Goal: Transaction & Acquisition: Purchase product/service

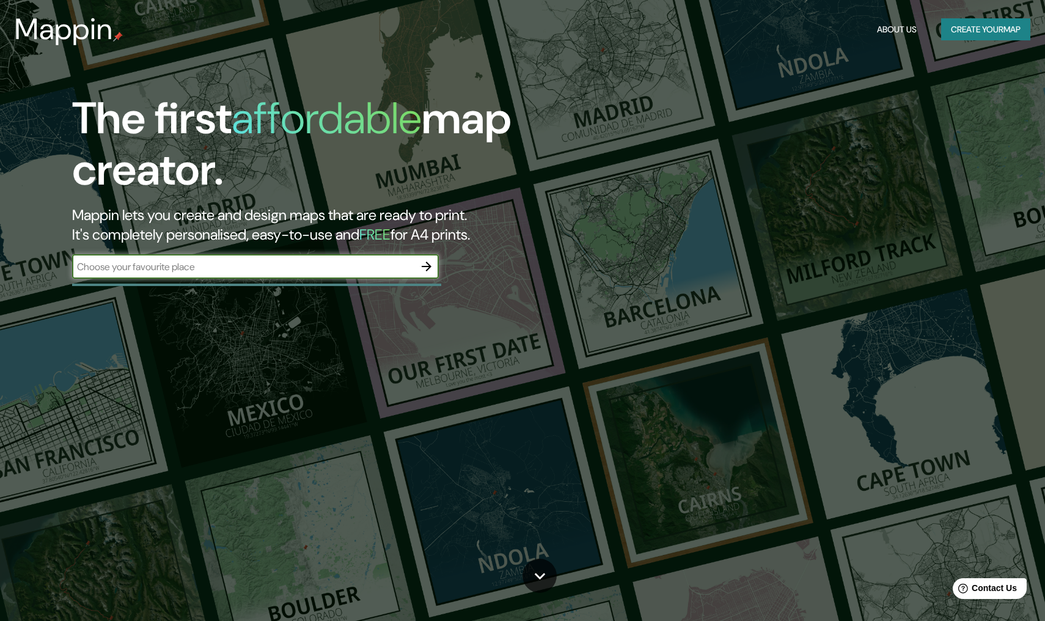
click at [351, 271] on input "text" at bounding box center [243, 267] width 342 height 14
type input "c"
type input "Chetumal"
click at [426, 266] on icon "button" at bounding box center [426, 266] width 10 height 10
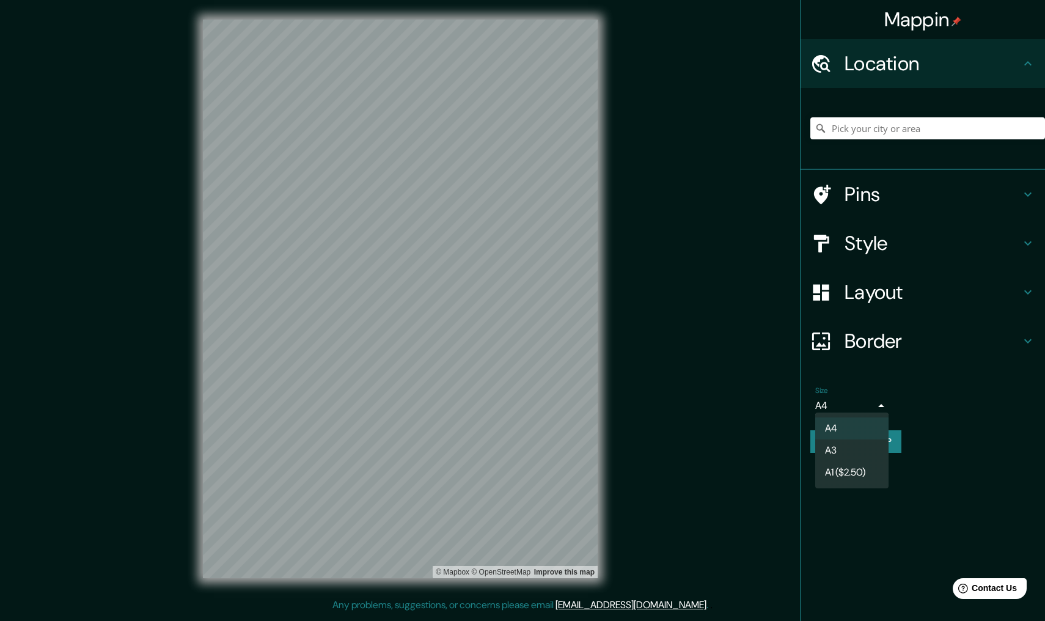
click at [847, 402] on body "Mappin Location Pins Style Layout Border Choose a border. Hint : you can make l…" at bounding box center [522, 310] width 1045 height 621
click at [847, 402] on div at bounding box center [522, 310] width 1045 height 621
click at [928, 197] on h4 "Pins" at bounding box center [932, 194] width 176 height 24
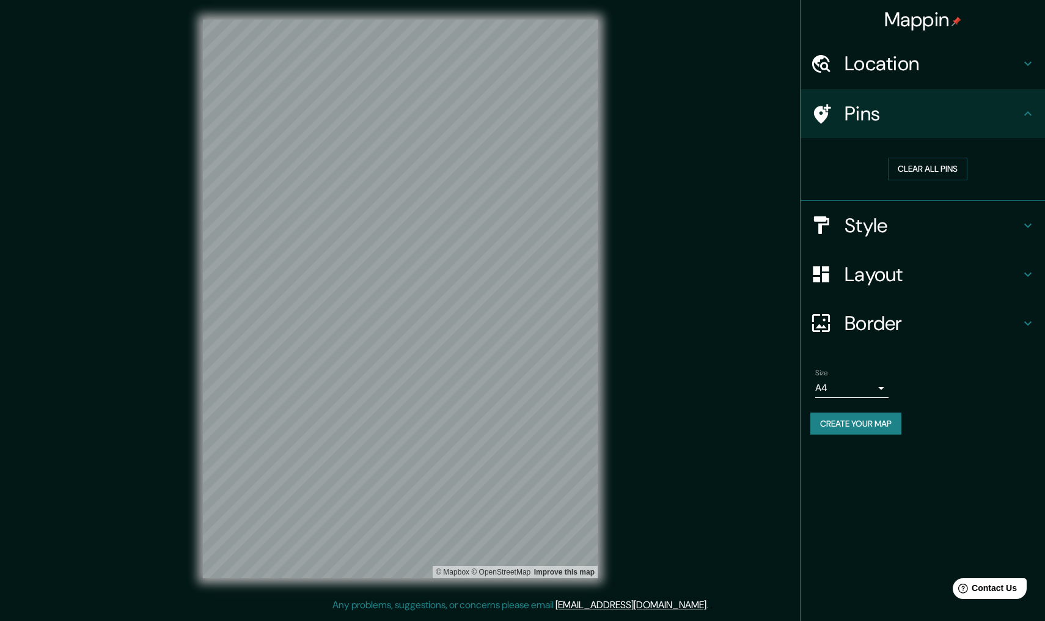
click at [925, 227] on h4 "Style" at bounding box center [932, 225] width 176 height 24
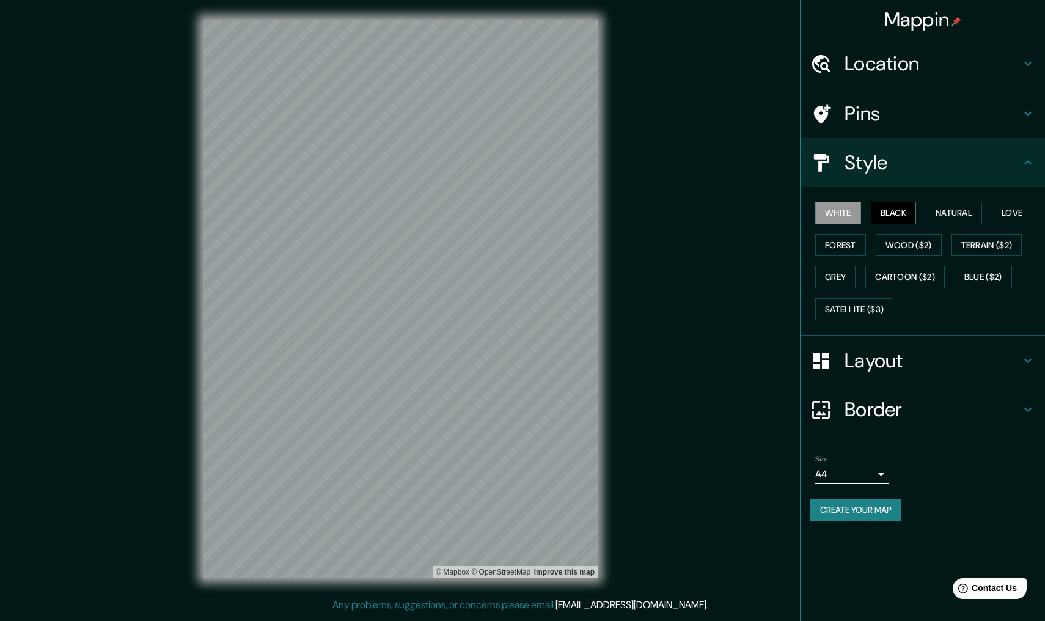
click at [907, 211] on button "Black" at bounding box center [893, 213] width 46 height 23
click at [957, 212] on button "Natural" at bounding box center [953, 213] width 56 height 23
click at [1026, 214] on button "Love" at bounding box center [1011, 213] width 40 height 23
click at [843, 242] on button "Forest" at bounding box center [840, 245] width 51 height 23
click at [1015, 214] on button "Love" at bounding box center [1011, 213] width 40 height 23
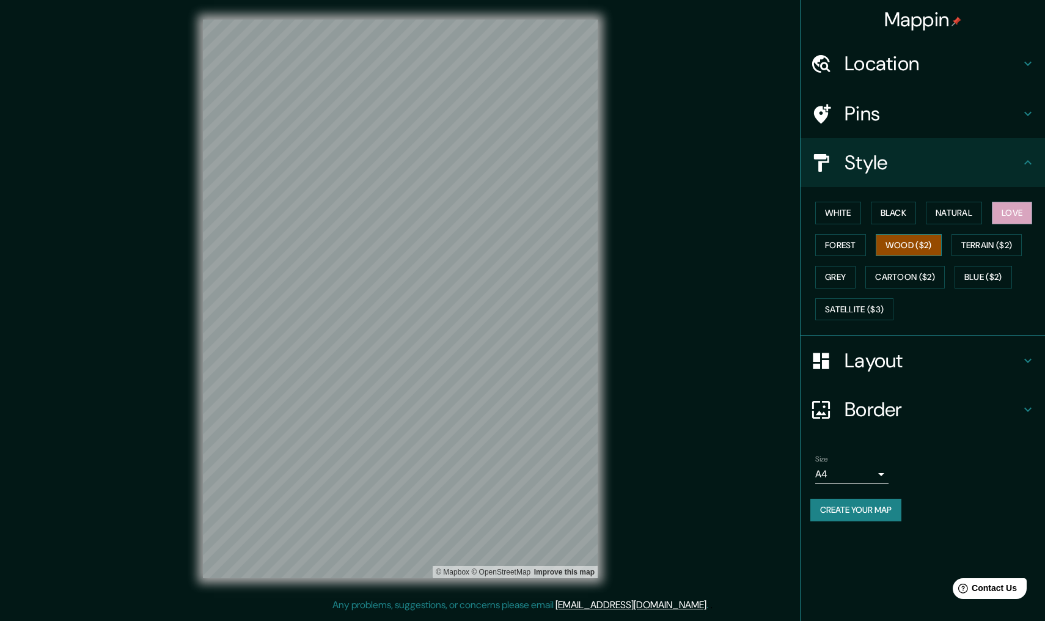
click at [891, 245] on button "Wood ($2)" at bounding box center [908, 245] width 66 height 23
click at [1016, 216] on button "Love" at bounding box center [1011, 213] width 40 height 23
click at [940, 360] on h4 "Layout" at bounding box center [932, 360] width 176 height 24
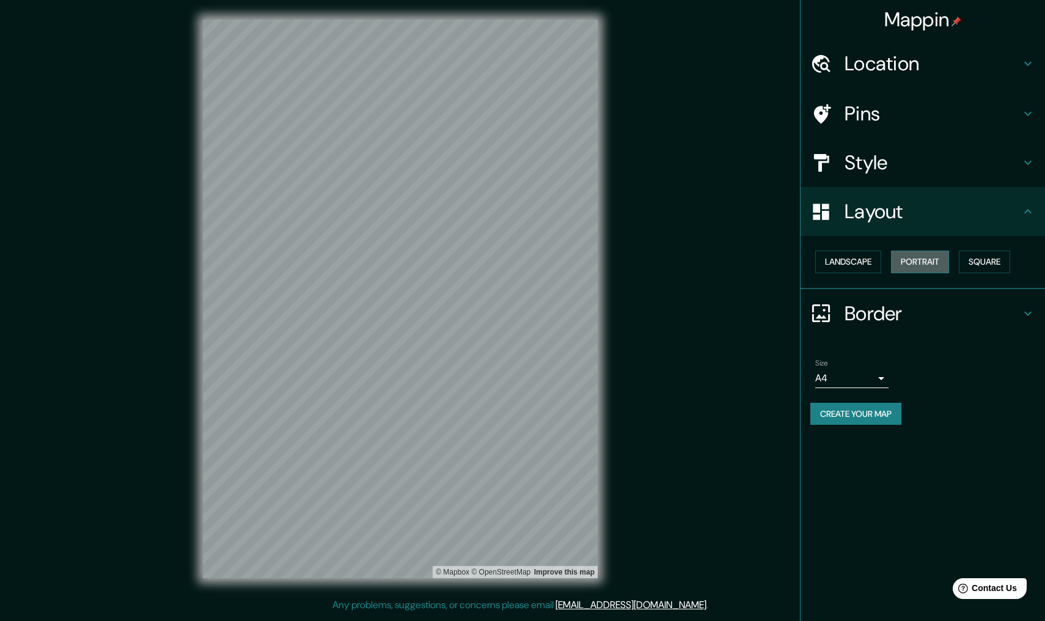
click at [924, 261] on button "Portrait" at bounding box center [920, 261] width 58 height 23
click at [913, 263] on button "Portrait" at bounding box center [920, 261] width 58 height 23
click at [990, 261] on button "Square" at bounding box center [983, 261] width 51 height 23
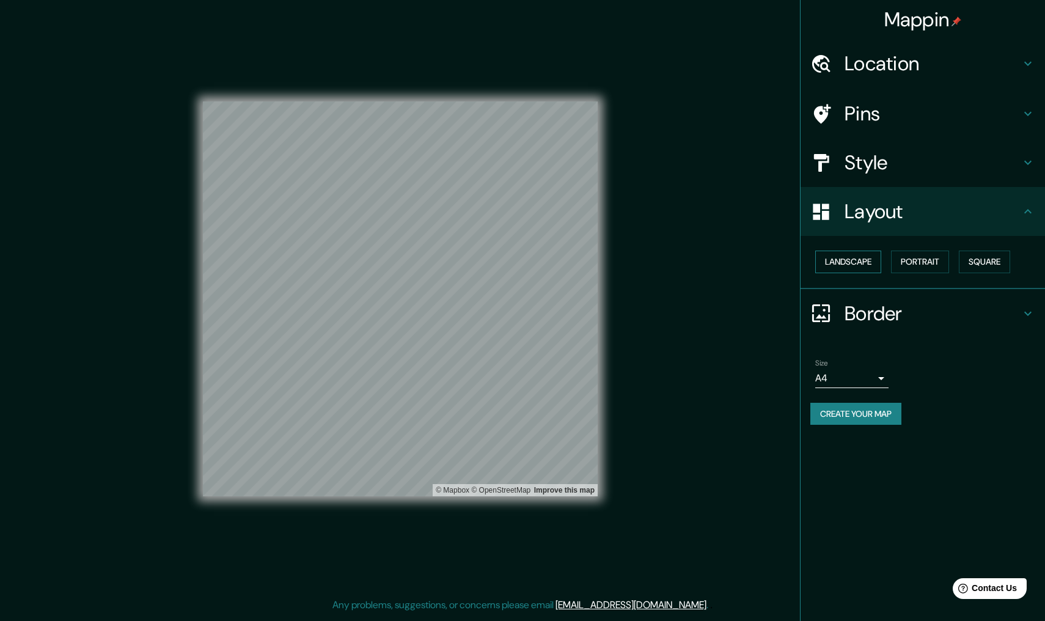
click at [852, 263] on button "Landscape" at bounding box center [848, 261] width 66 height 23
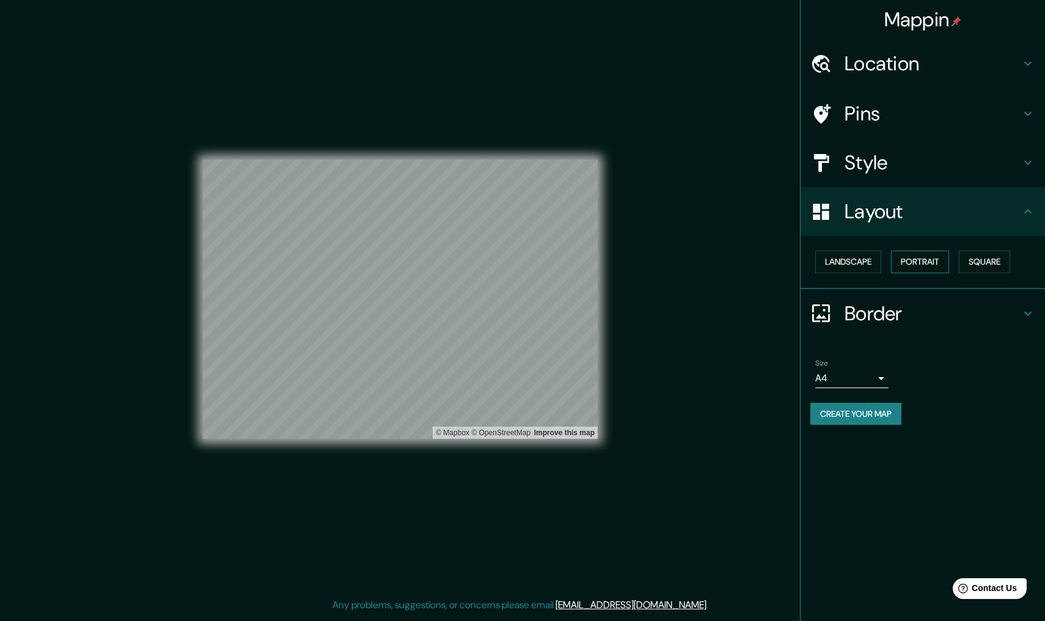
click at [913, 263] on button "Portrait" at bounding box center [920, 261] width 58 height 23
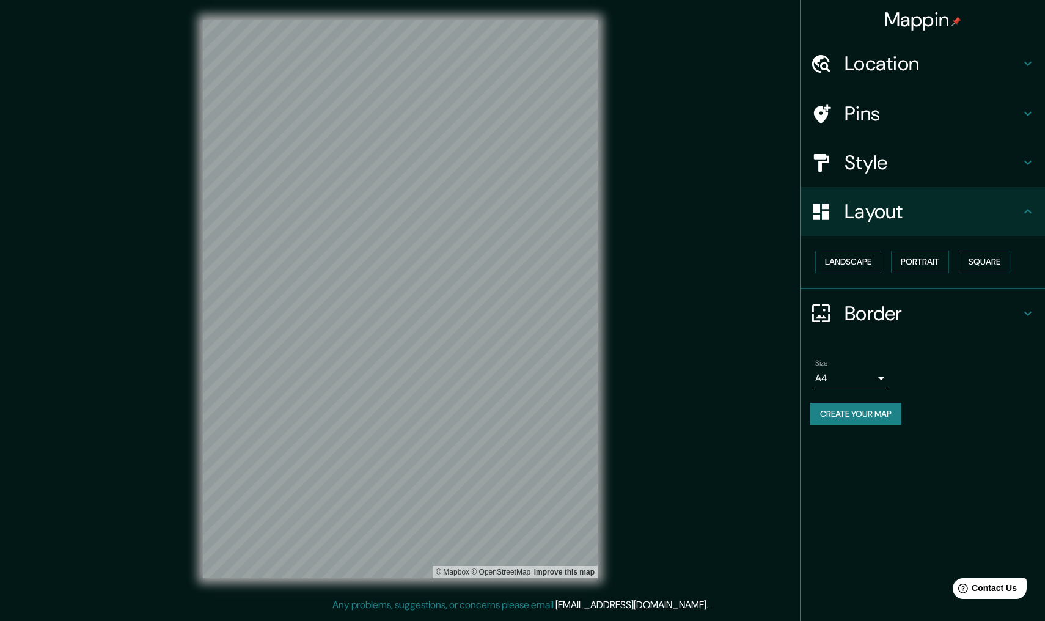
click at [895, 69] on h4 "Location" at bounding box center [932, 63] width 176 height 24
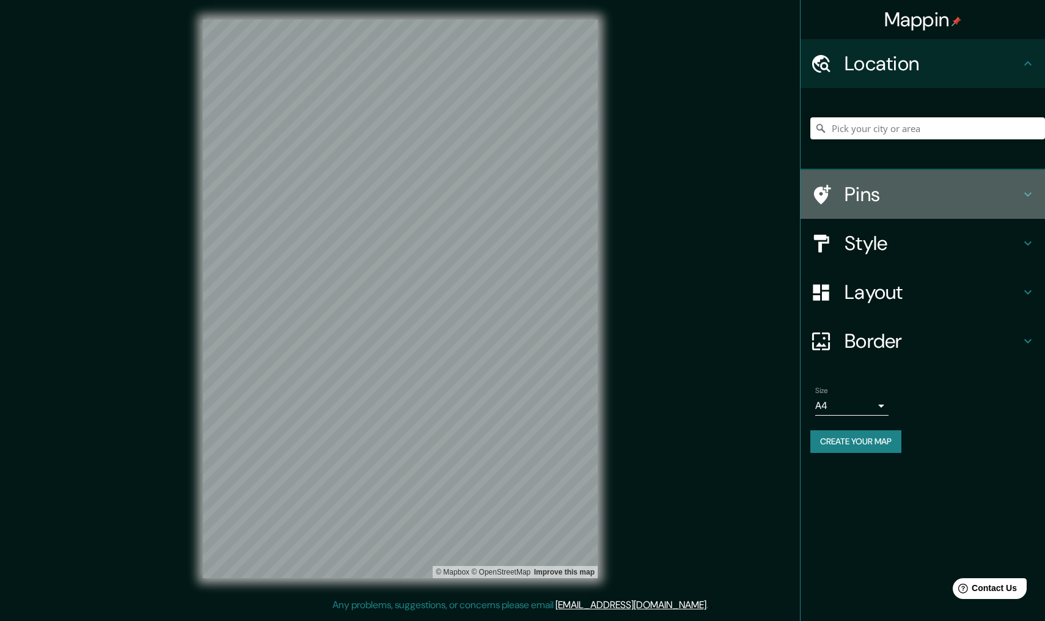
click at [875, 191] on h4 "Pins" at bounding box center [932, 194] width 176 height 24
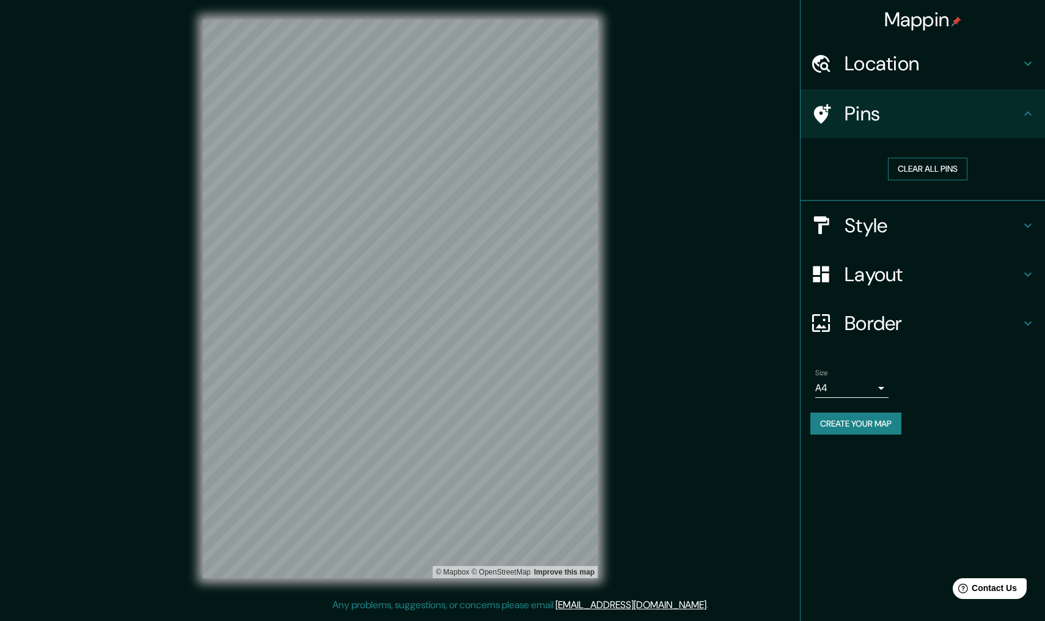
click at [919, 174] on button "Clear all pins" at bounding box center [927, 169] width 79 height 23
click at [465, 255] on div at bounding box center [464, 257] width 10 height 10
click at [473, 253] on div at bounding box center [472, 255] width 10 height 10
click at [436, 220] on div at bounding box center [434, 220] width 10 height 10
click at [867, 422] on button "Create your map" at bounding box center [855, 423] width 91 height 23
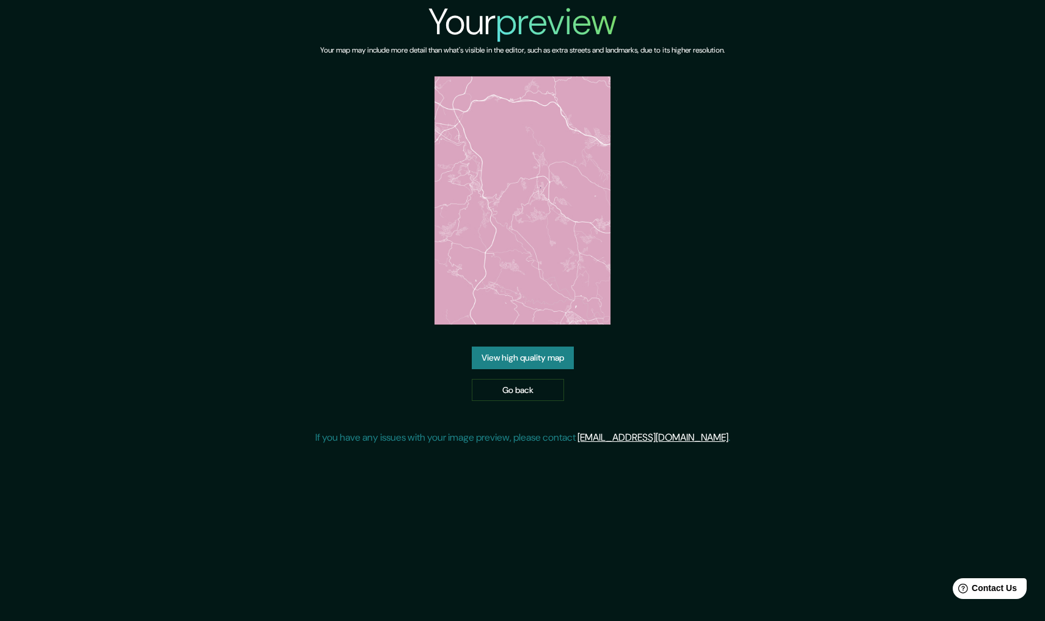
click at [553, 346] on link "View high quality map" at bounding box center [523, 357] width 102 height 23
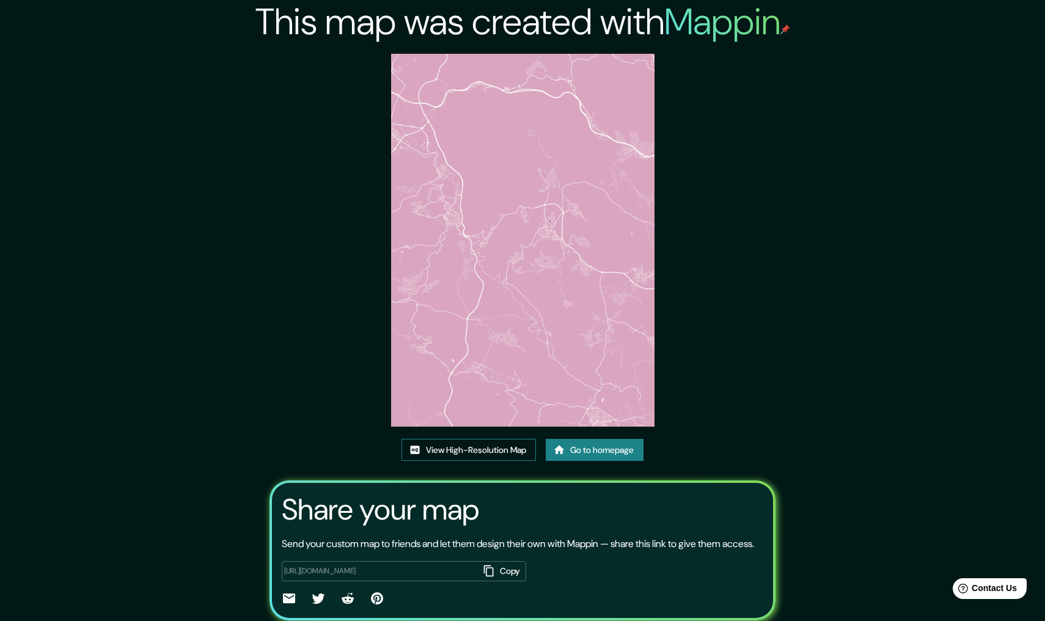
click at [467, 454] on link "View High-Resolution Map" at bounding box center [468, 450] width 134 height 23
